Goal: Check status: Check status

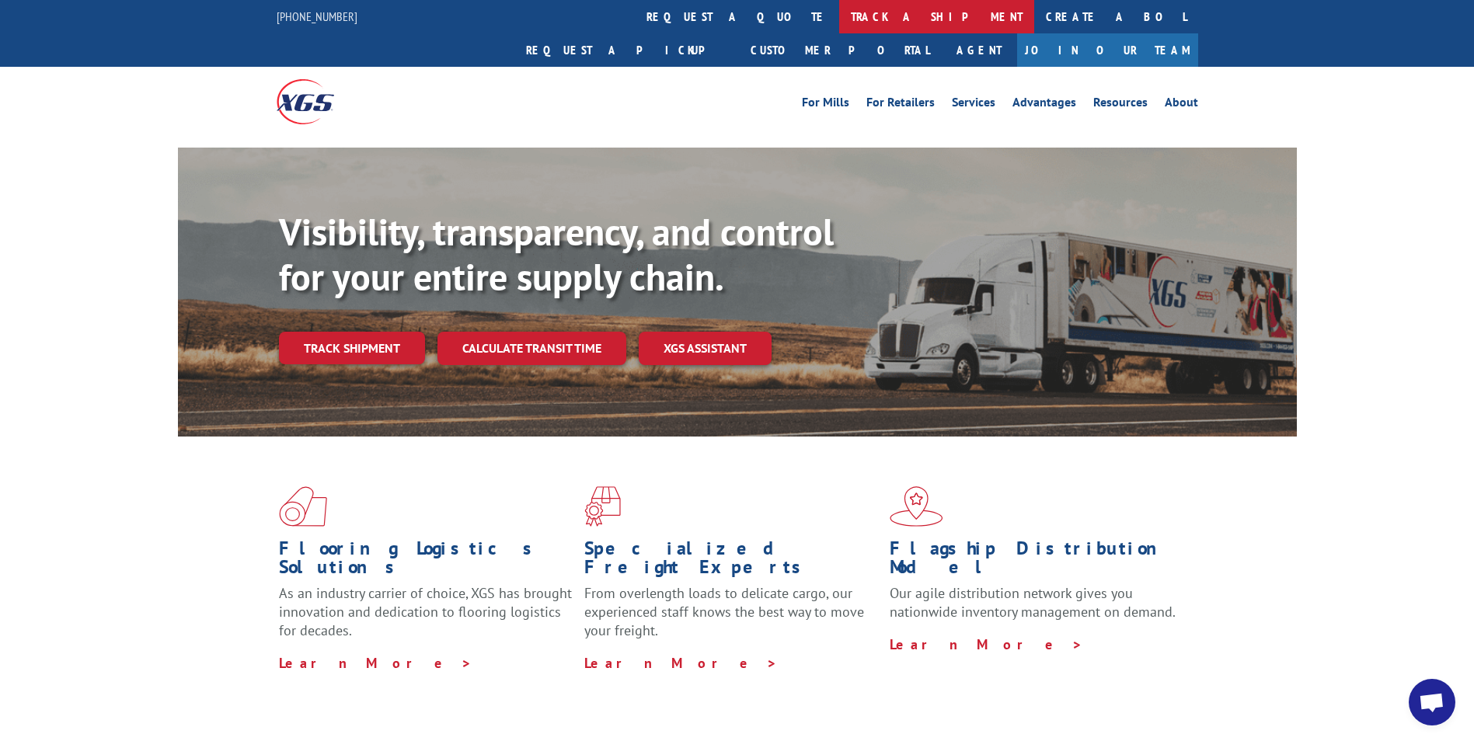
click at [839, 20] on link "track a shipment" at bounding box center [936, 16] width 195 height 33
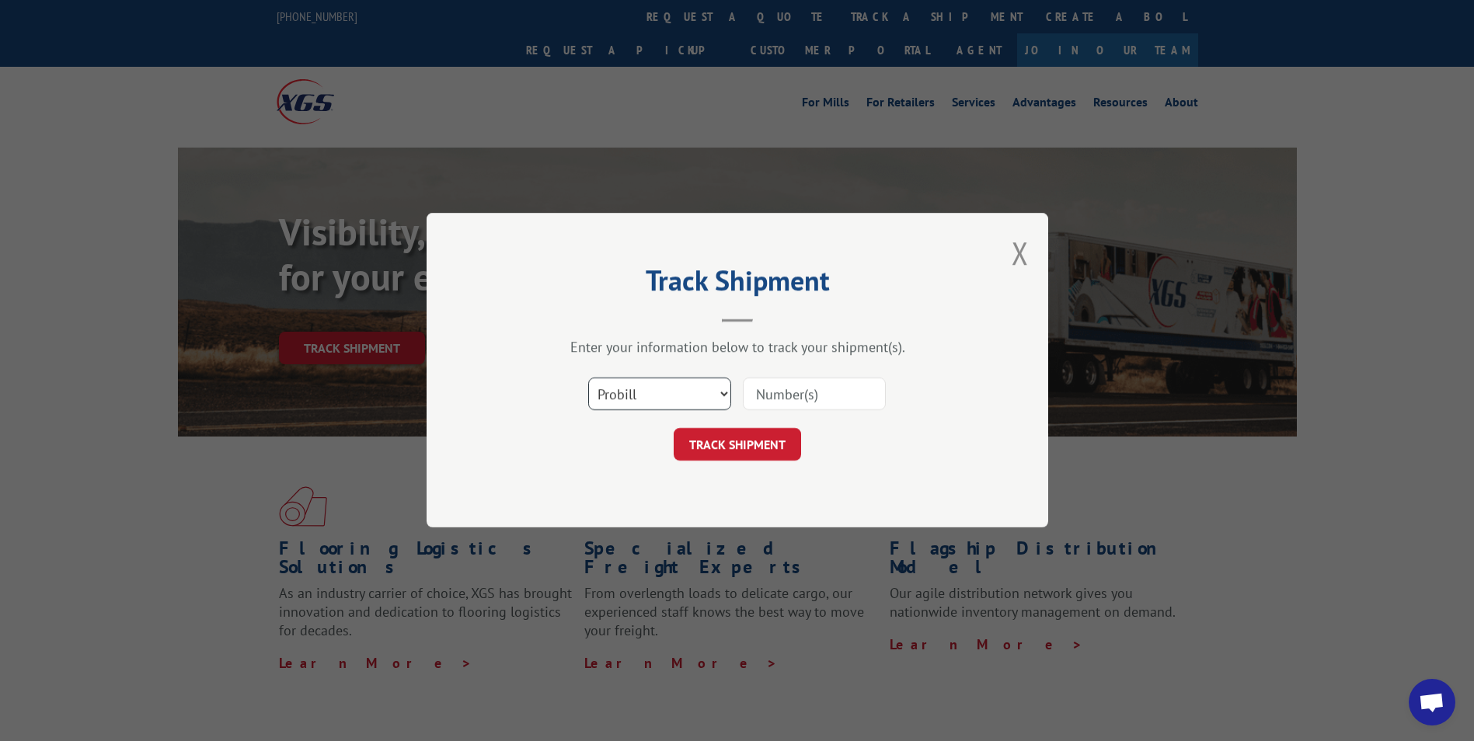
click at [723, 395] on select "Select category... Probill BOL PO" at bounding box center [659, 394] width 143 height 33
select select "bol"
click at [588, 378] on select "Select category... Probill BOL PO" at bounding box center [659, 394] width 143 height 33
click at [775, 388] on input at bounding box center [814, 394] width 143 height 33
type input "6100054345"
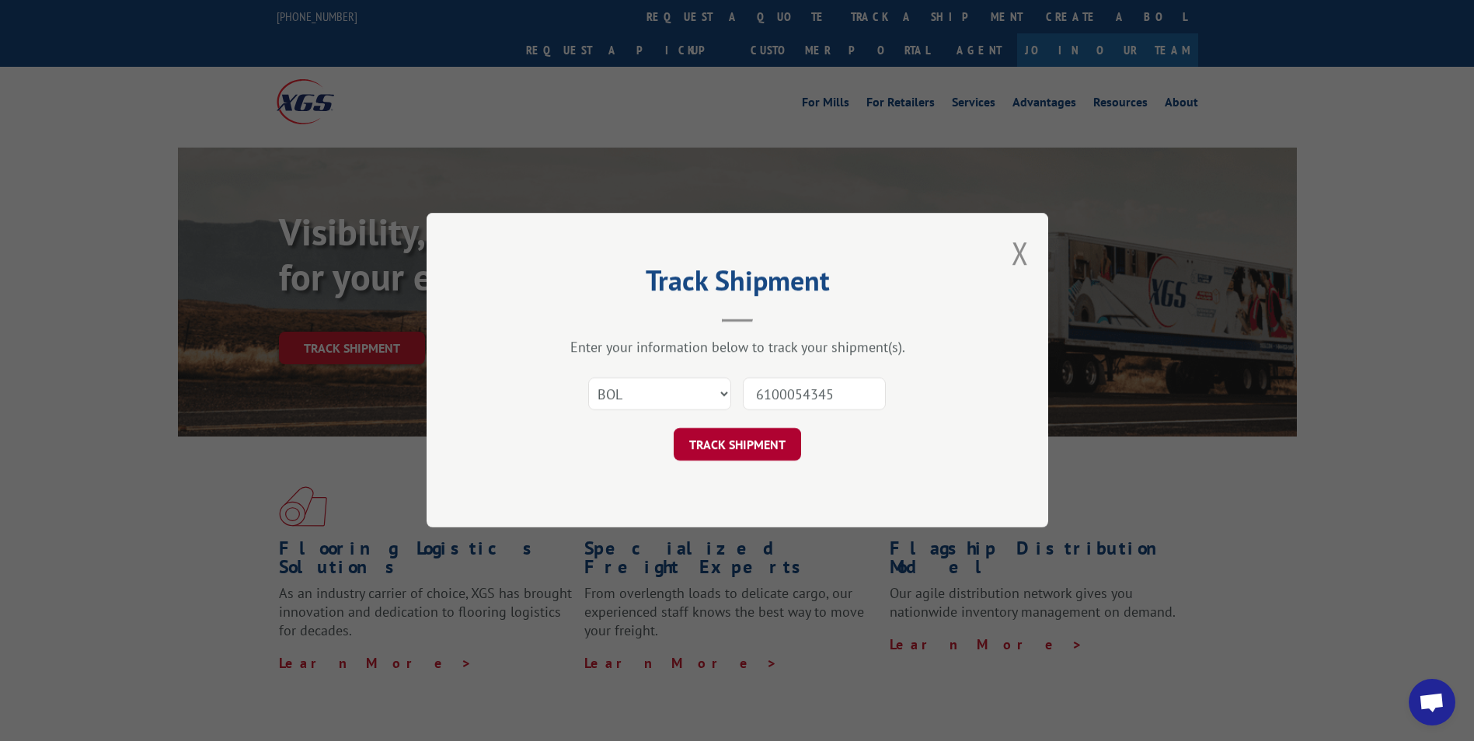
click at [726, 437] on button "TRACK SHIPMENT" at bounding box center [736, 445] width 127 height 33
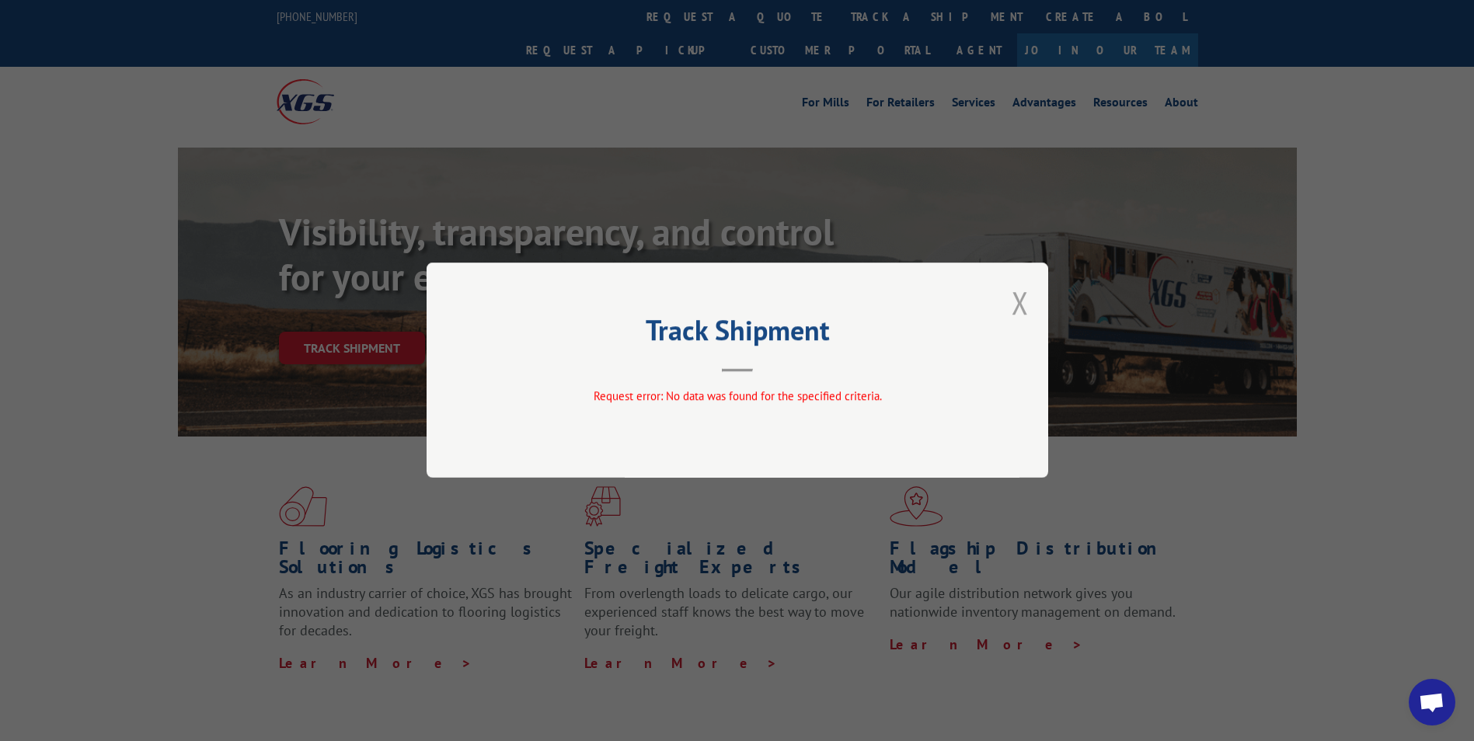
click at [1021, 300] on button "Close modal" at bounding box center [1019, 302] width 17 height 41
